Goal: Information Seeking & Learning: Learn about a topic

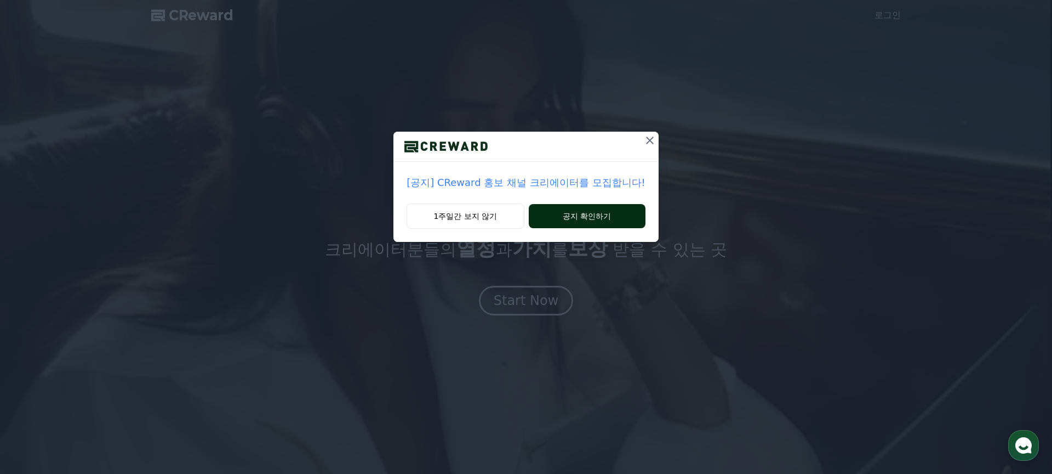
click at [569, 218] on button "공지 확인하기" at bounding box center [587, 216] width 117 height 24
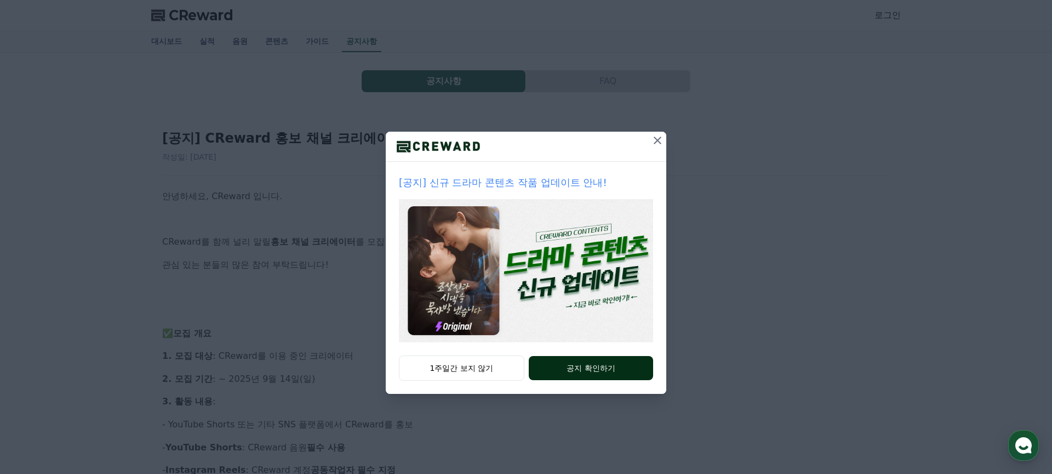
click at [599, 367] on button "공지 확인하기" at bounding box center [591, 368] width 124 height 24
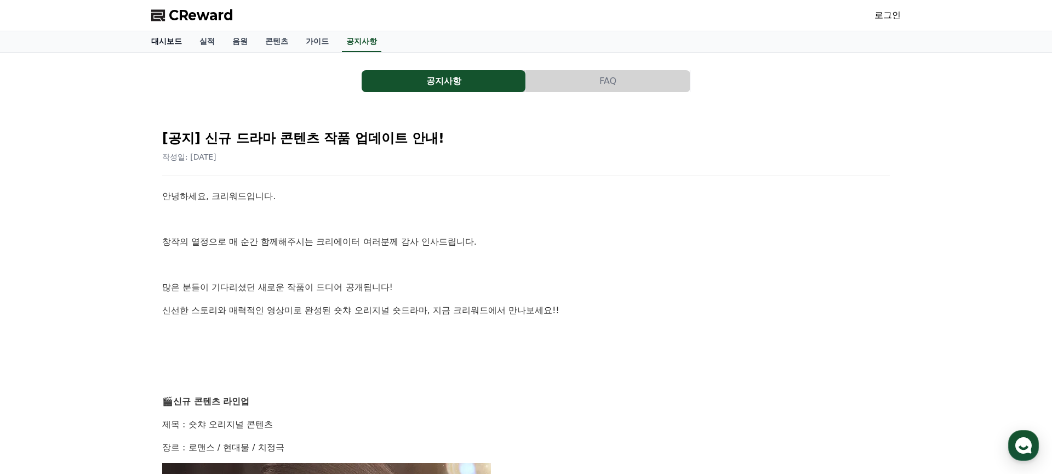
click at [181, 42] on link "대시보드" at bounding box center [166, 41] width 48 height 21
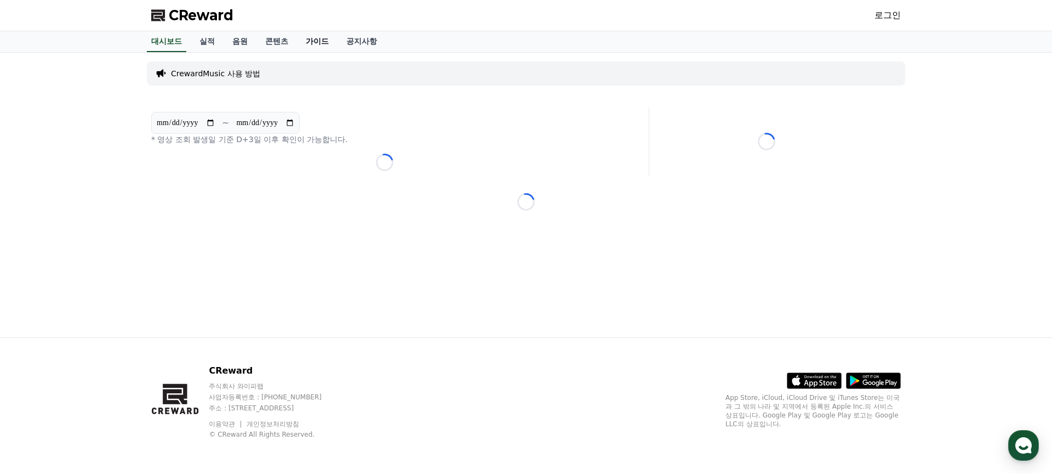
click at [304, 39] on link "가이드" at bounding box center [317, 41] width 41 height 21
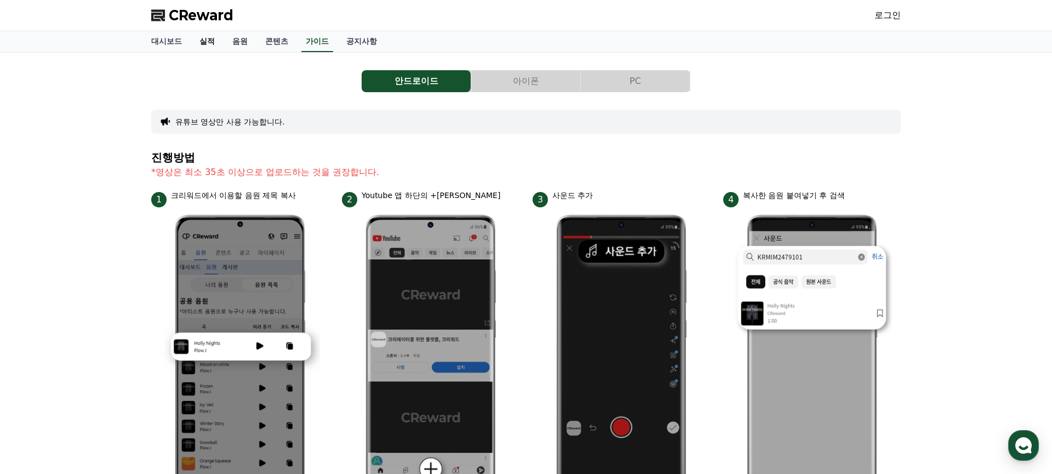
click at [202, 40] on link "실적" at bounding box center [207, 41] width 33 height 21
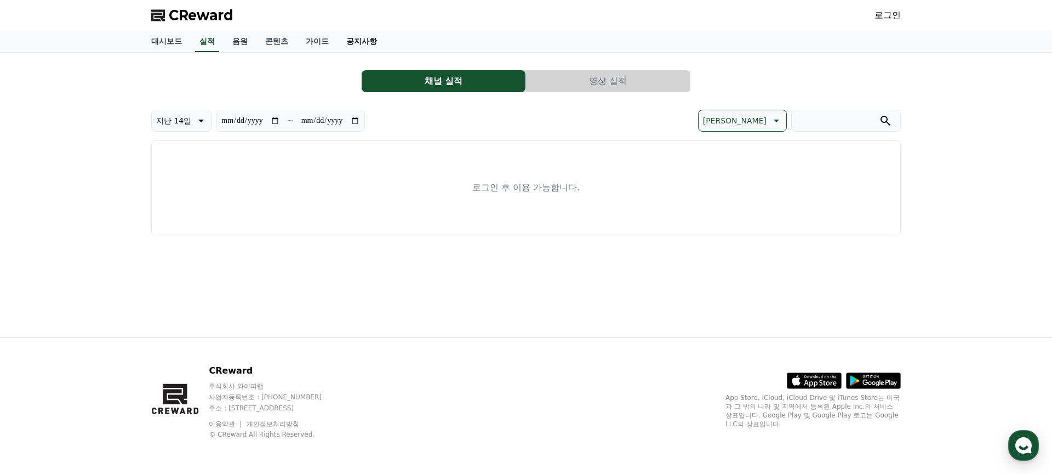
click at [346, 41] on link "공지사항" at bounding box center [362, 41] width 48 height 21
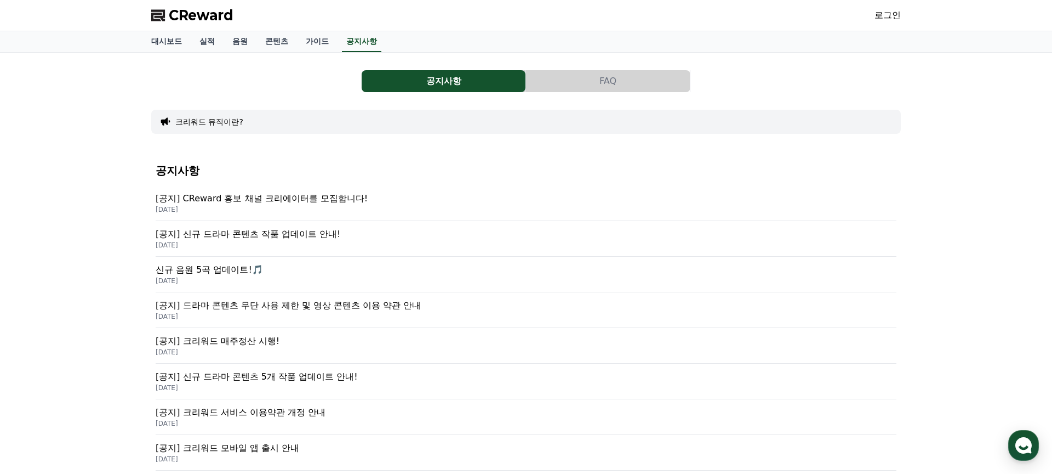
click at [598, 82] on button "FAQ" at bounding box center [608, 81] width 164 height 22
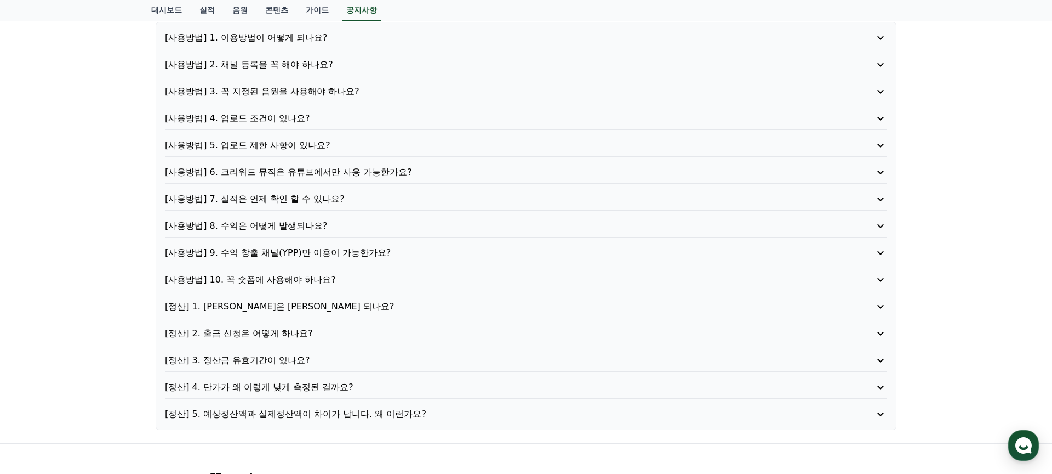
scroll to position [93, 0]
click at [349, 276] on p "[사용방법] 10. 꼭 숏폼에 사용해야 하나요?" at bounding box center [497, 278] width 665 height 13
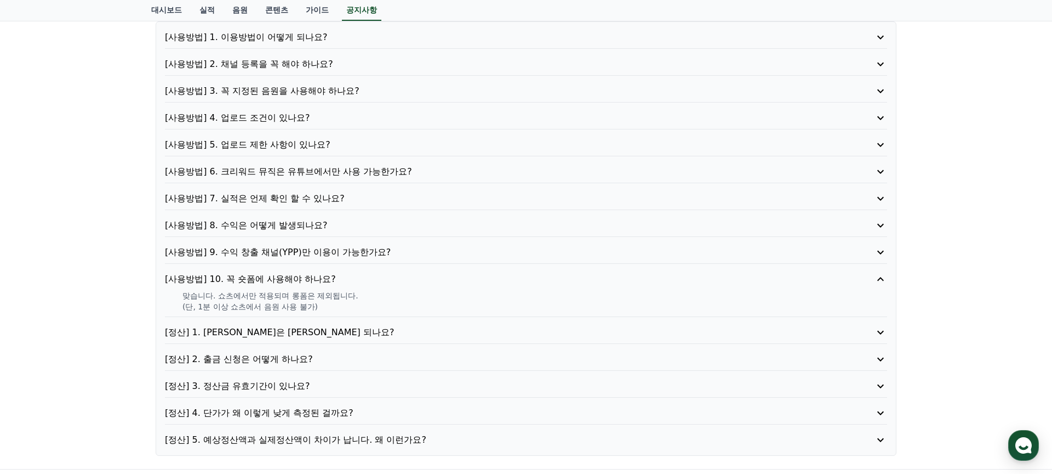
click at [349, 276] on p "[사용방법] 10. 꼭 숏폼에 사용해야 하나요?" at bounding box center [497, 278] width 665 height 13
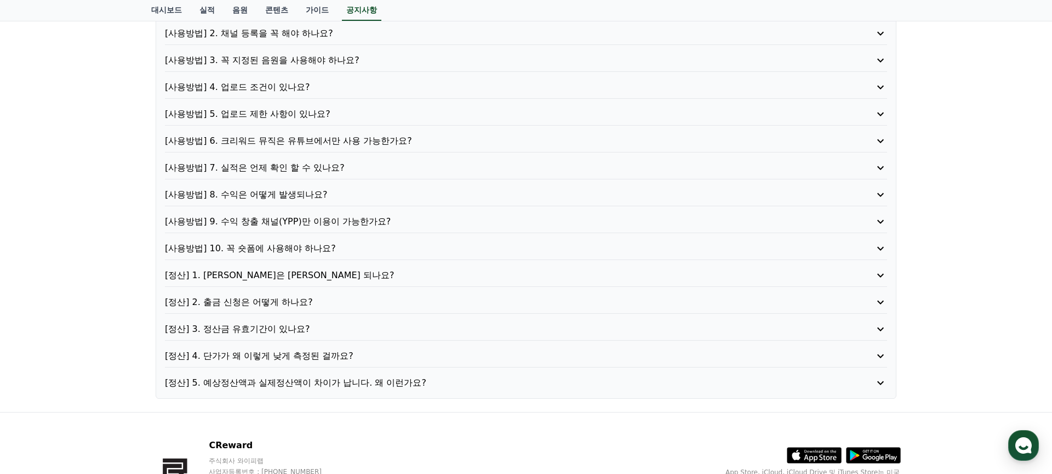
scroll to position [127, 0]
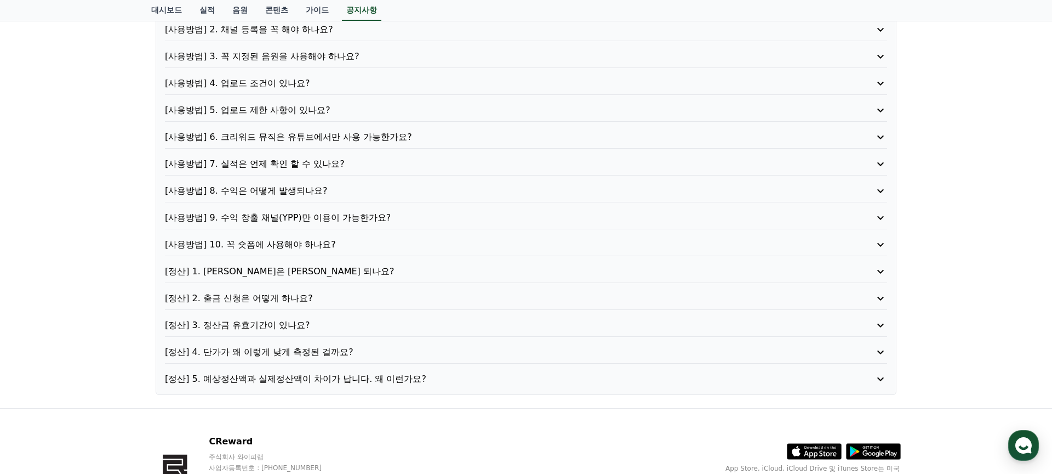
click at [348, 217] on p "[사용방법] 9. 수익 창출 채널(YPP)만 이용이 가능한가요?" at bounding box center [497, 217] width 665 height 13
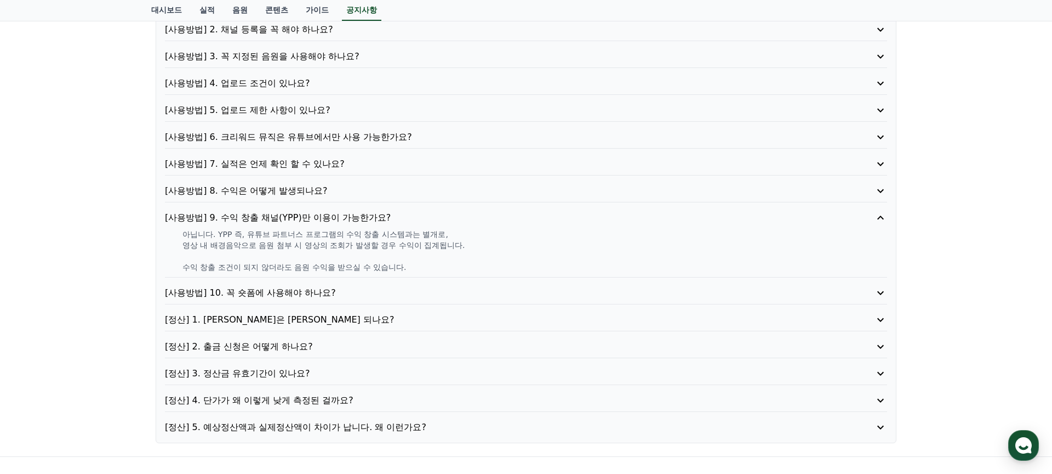
click at [348, 217] on p "[사용방법] 9. 수익 창출 채널(YPP)만 이용이 가능한가요?" at bounding box center [497, 217] width 665 height 13
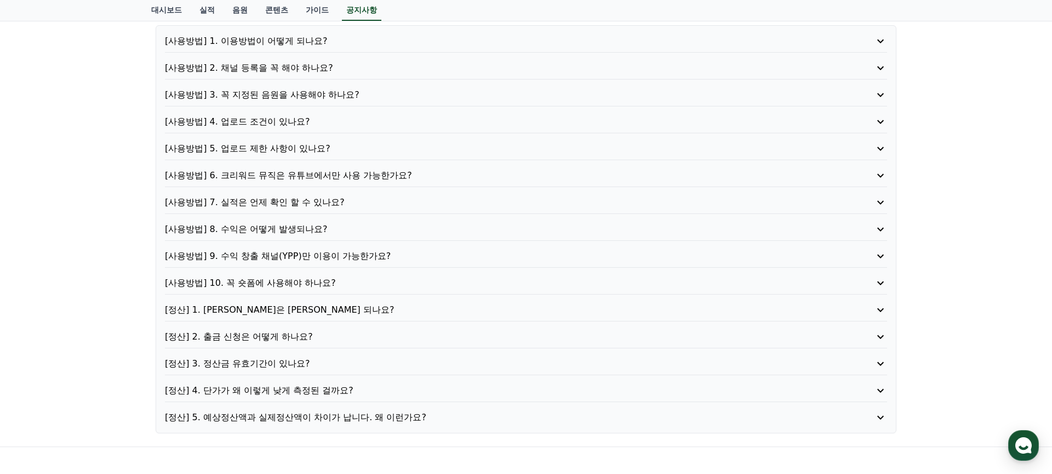
scroll to position [70, 0]
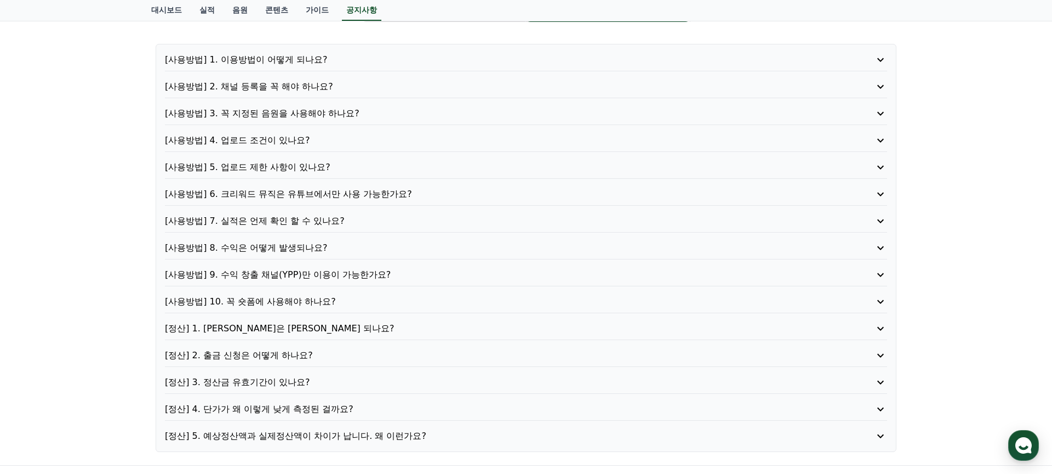
click at [345, 192] on p "[사용방법] 6. 크리워드 뮤직은 유튜브에서만 사용 가능한가요?" at bounding box center [497, 193] width 665 height 13
